Goal: Navigation & Orientation: Find specific page/section

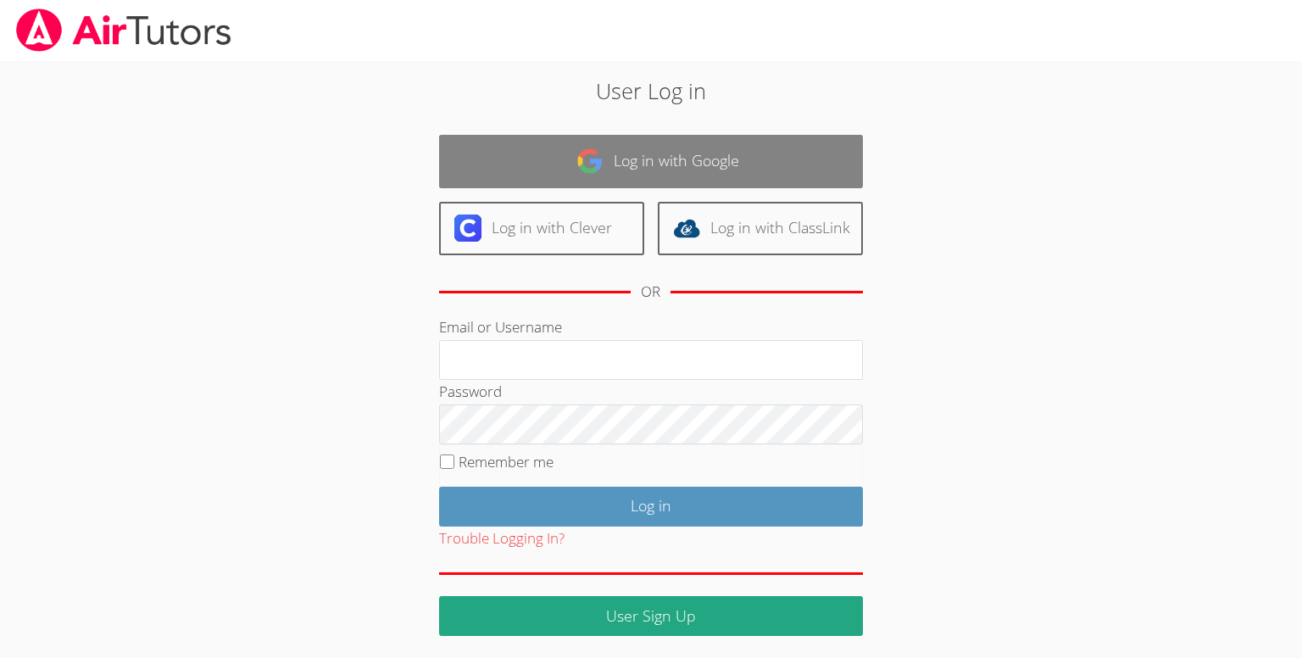
click at [627, 153] on link "Log in with Google" at bounding box center [651, 161] width 424 height 53
